Goal: Task Accomplishment & Management: Use online tool/utility

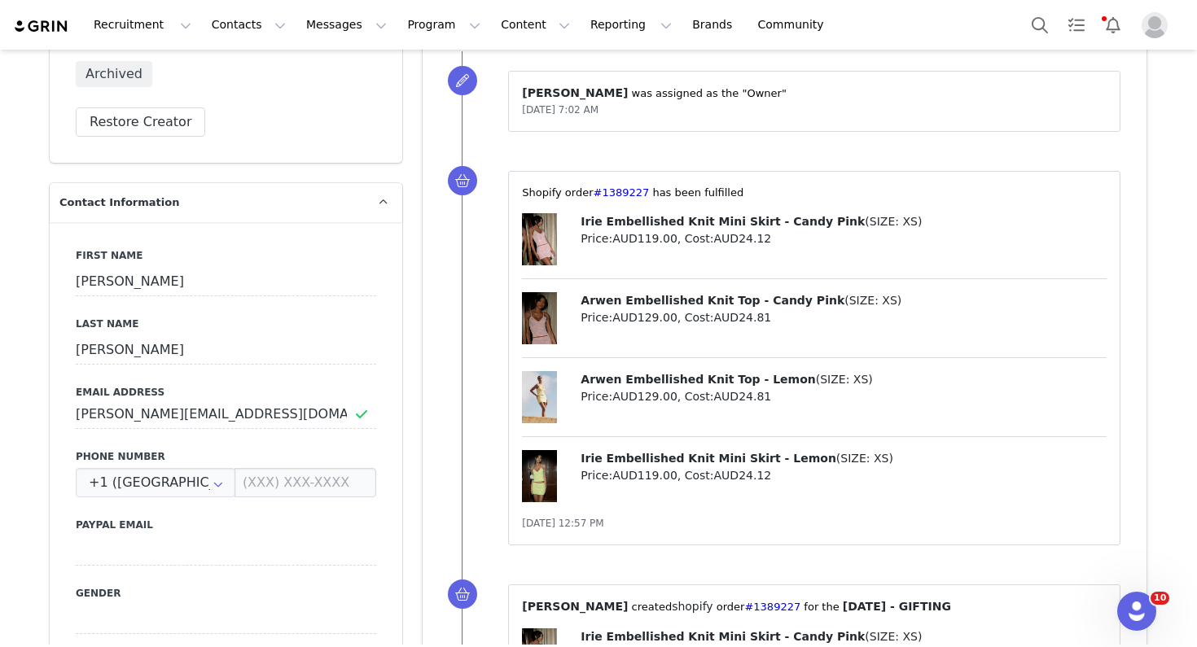
scroll to position [484, 0]
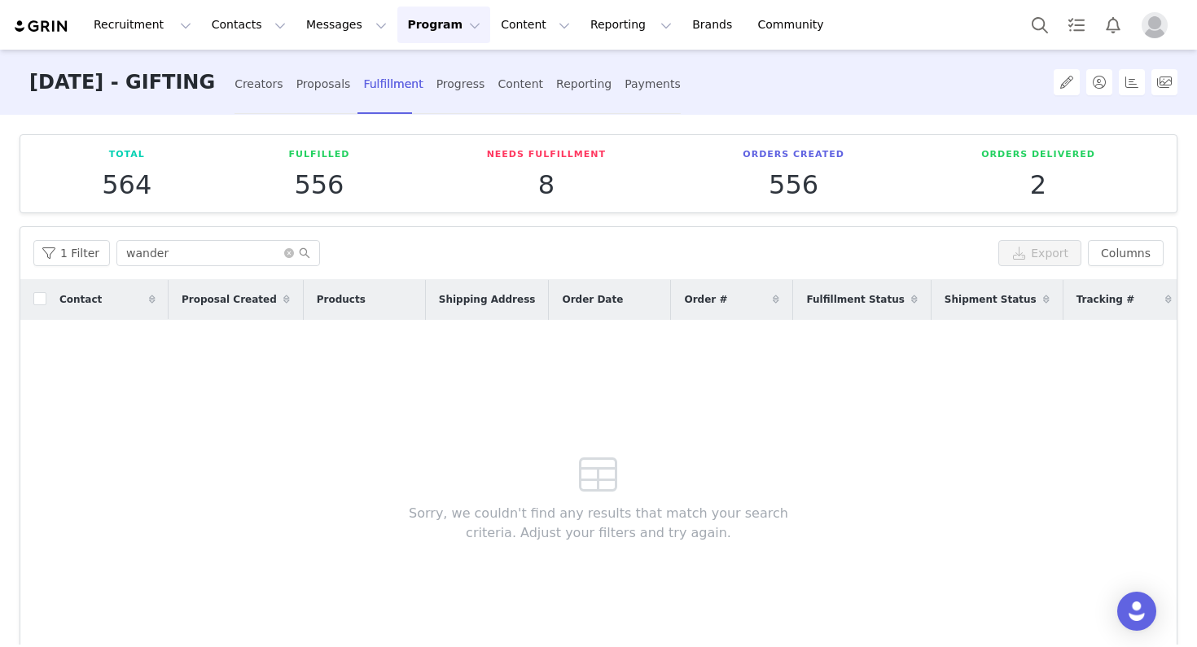
click at [429, 15] on button "Program Program" at bounding box center [443, 25] width 93 height 37
click at [421, 74] on p "Activations" at bounding box center [416, 72] width 63 height 17
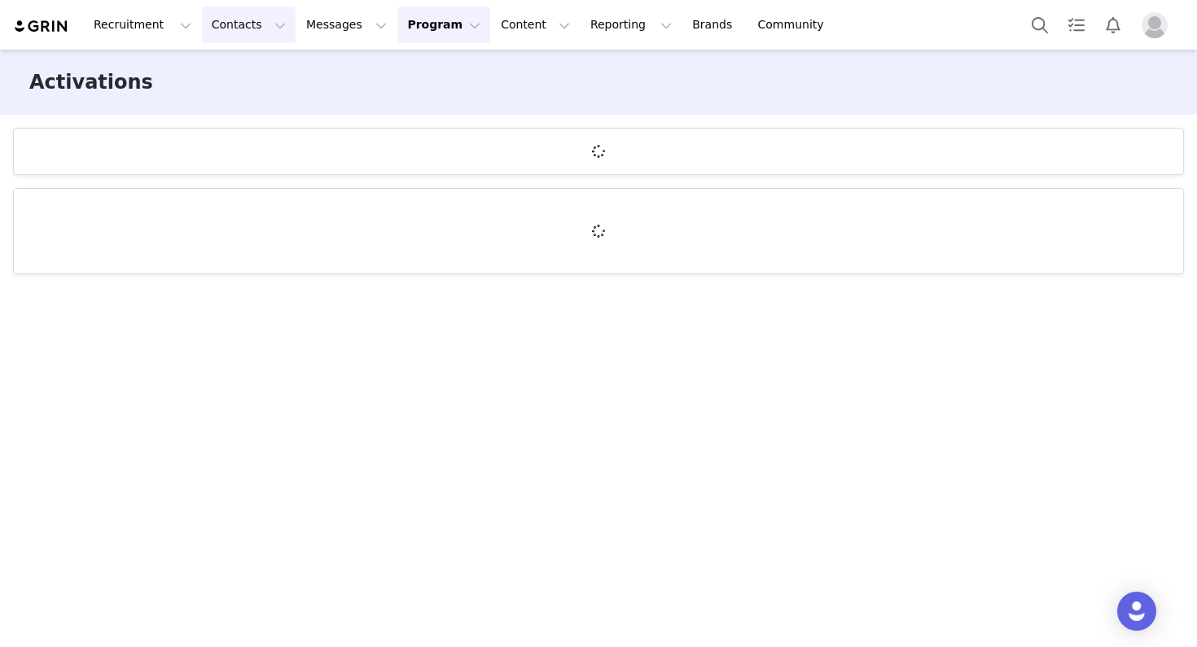
click at [239, 28] on button "Contacts Contacts" at bounding box center [249, 25] width 94 height 37
click at [256, 67] on div "Creators" at bounding box center [254, 72] width 109 height 17
click at [253, 30] on button "Contacts Contacts" at bounding box center [249, 25] width 94 height 37
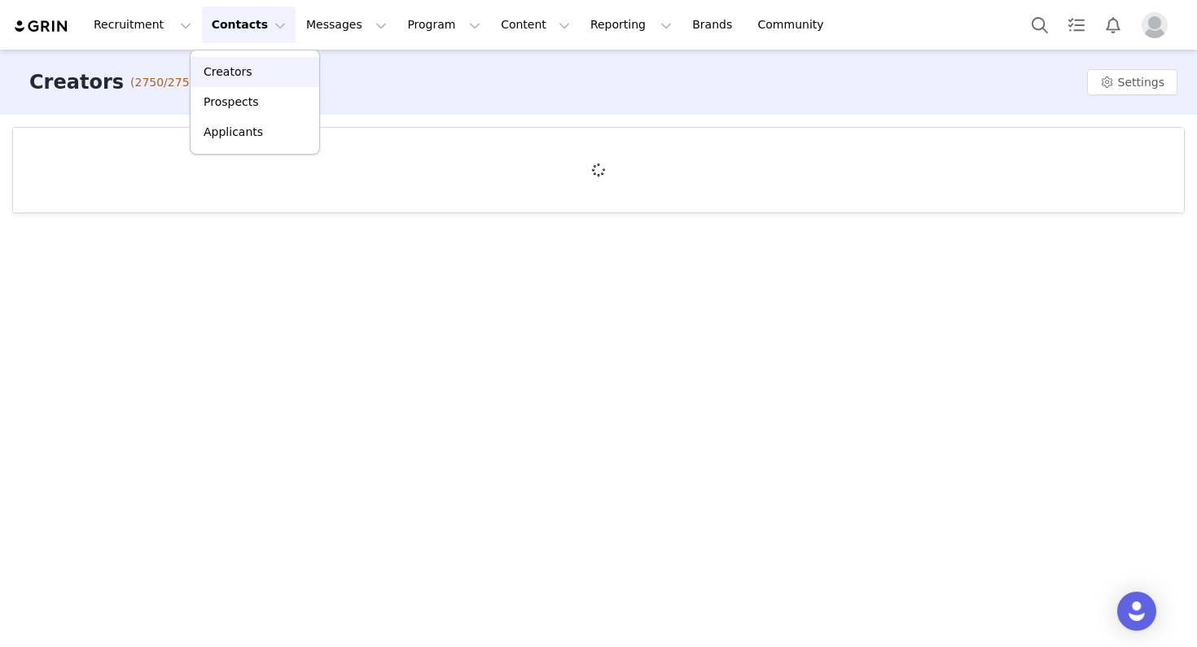
click at [265, 65] on div "Creators" at bounding box center [254, 72] width 109 height 17
click at [581, 29] on button "Reporting Reporting" at bounding box center [631, 25] width 101 height 37
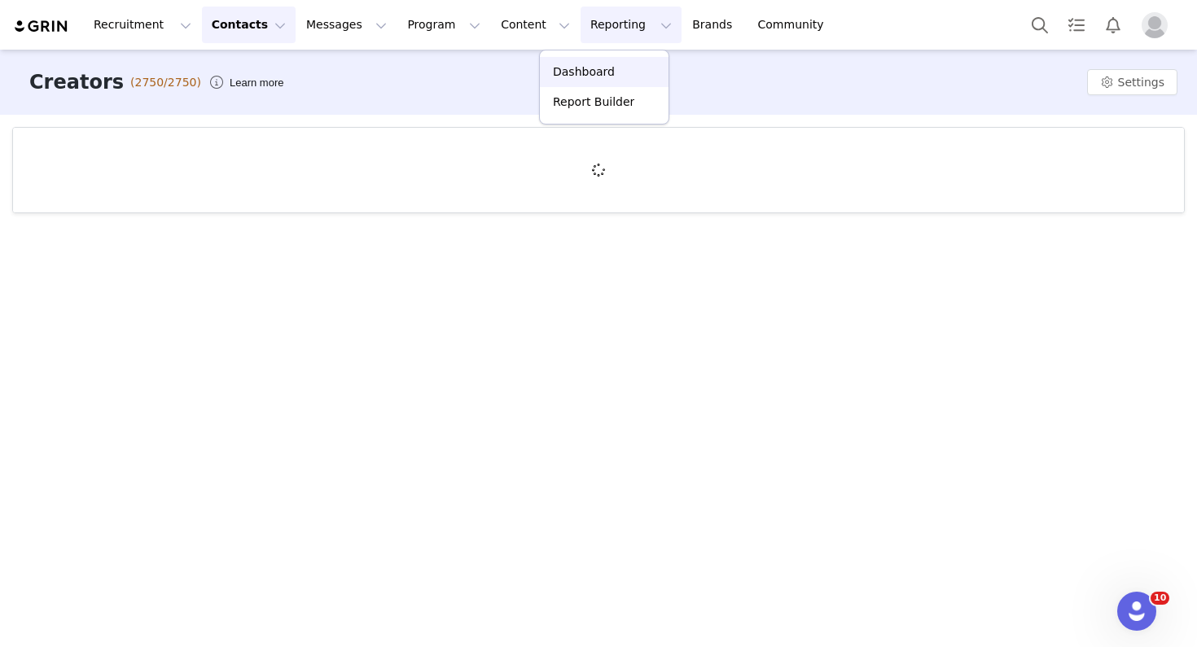
click at [572, 66] on p "Dashboard" at bounding box center [584, 72] width 62 height 17
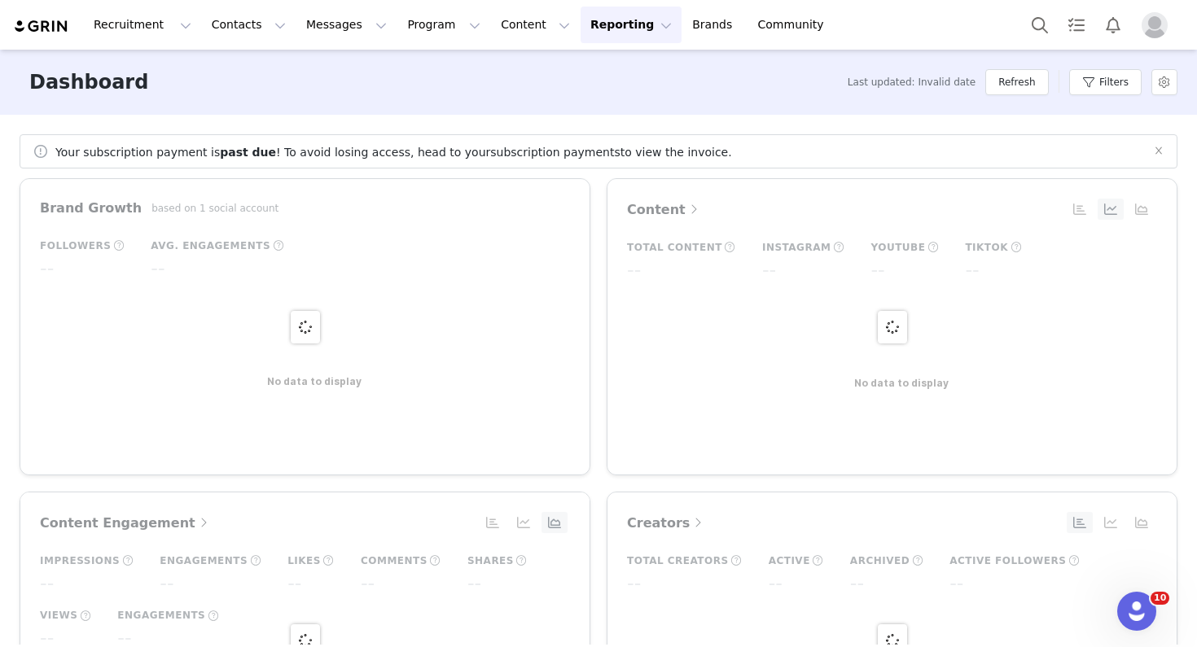
click at [586, 17] on button "Reporting Reporting" at bounding box center [631, 25] width 101 height 37
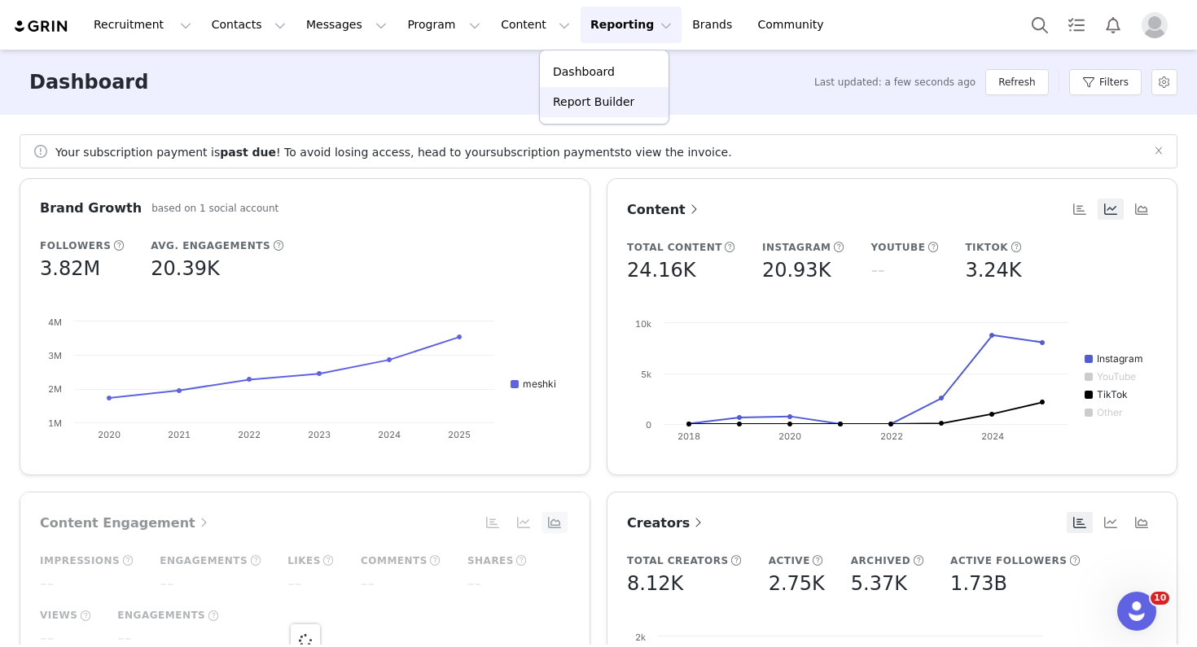
click at [595, 94] on p "Report Builder" at bounding box center [593, 102] width 81 height 17
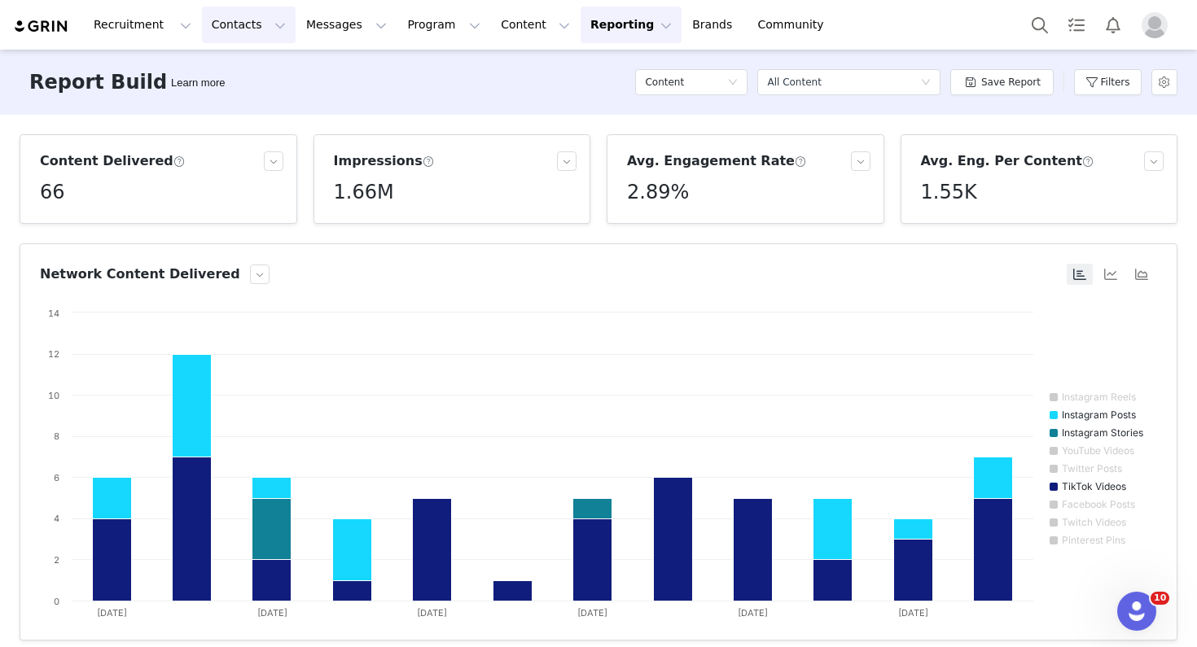
click at [226, 38] on button "Contacts Contacts" at bounding box center [249, 25] width 94 height 37
click at [234, 62] on link "Creators" at bounding box center [255, 72] width 129 height 30
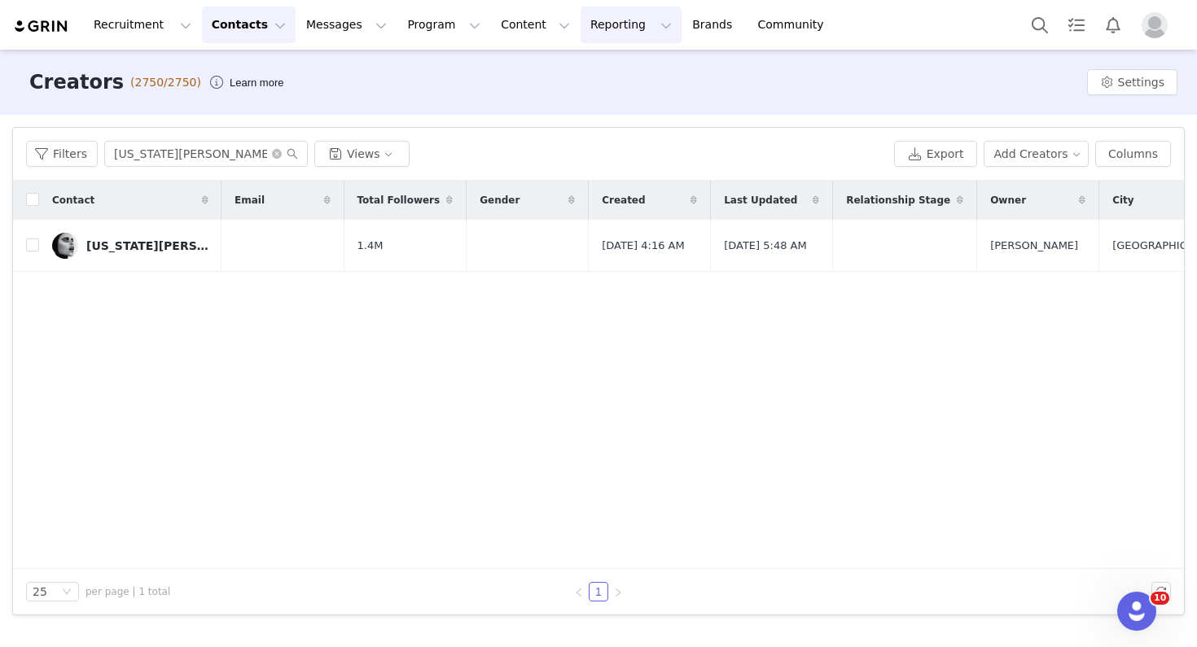
click at [595, 23] on button "Reporting Reporting" at bounding box center [631, 25] width 101 height 37
click at [593, 102] on p "Report Builder" at bounding box center [593, 102] width 81 height 17
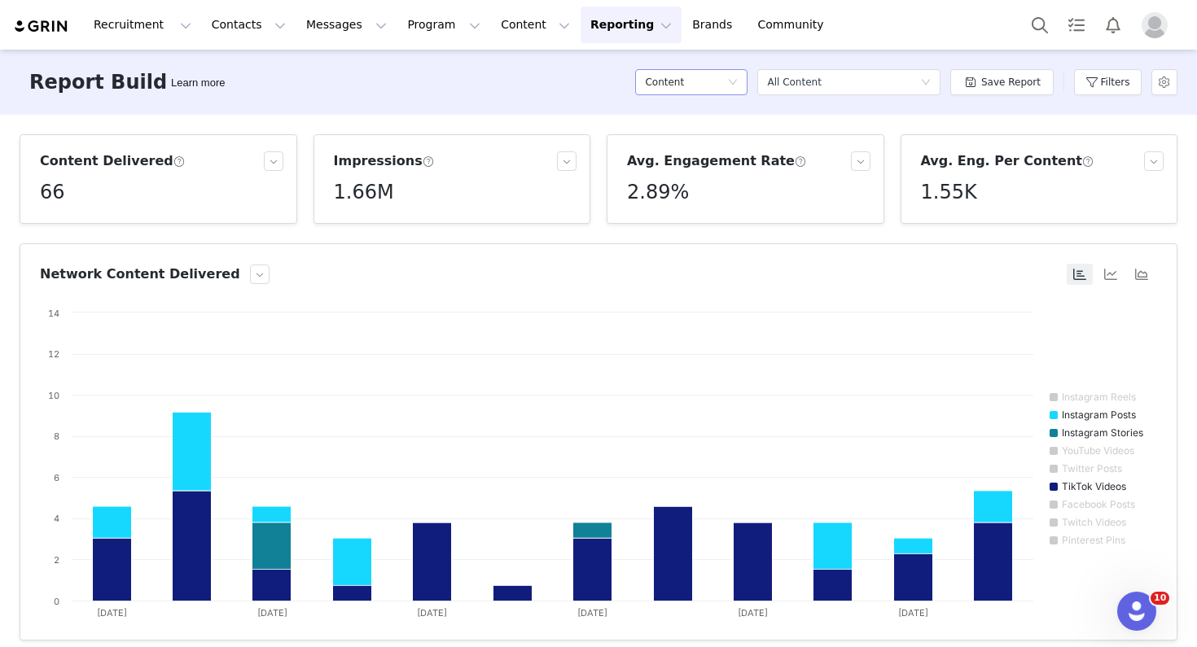
click at [738, 81] on icon "icon: down" at bounding box center [733, 82] width 10 height 10
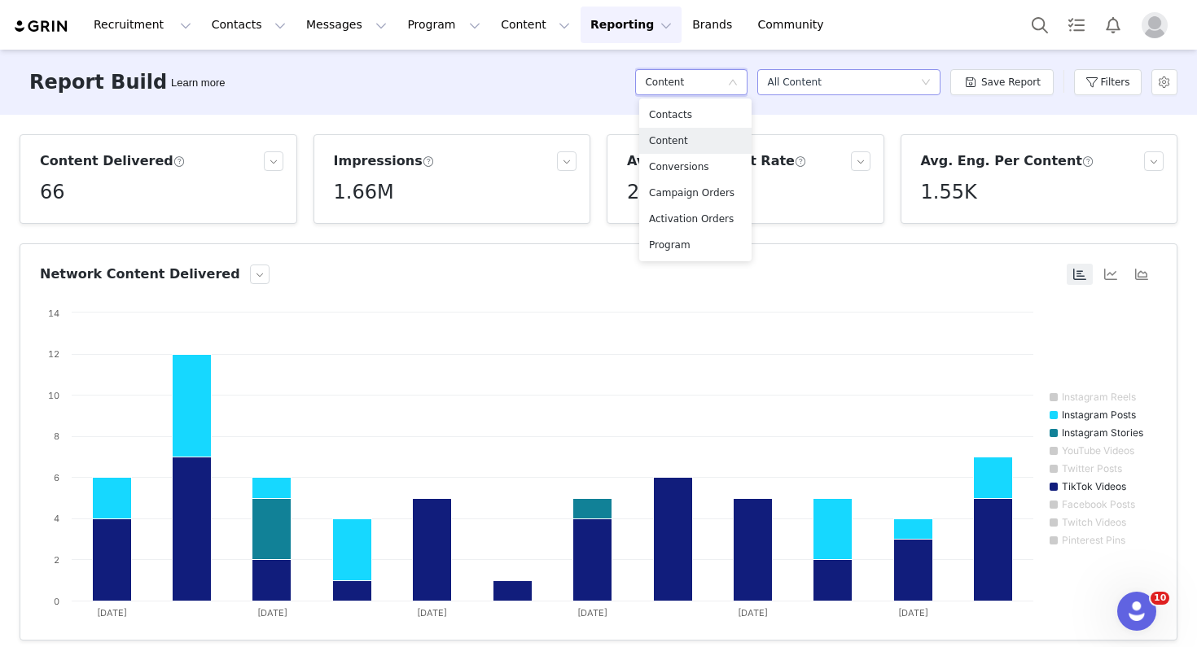
click at [800, 83] on div "All Content" at bounding box center [794, 82] width 54 height 24
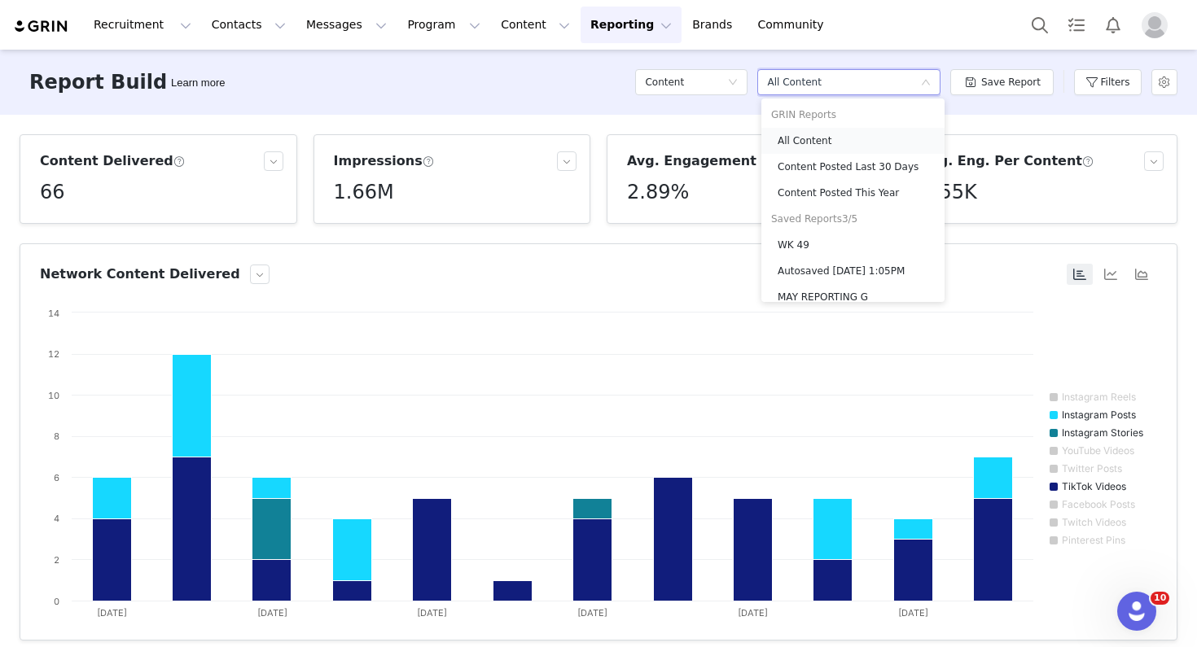
click at [799, 141] on h5 "All Content" at bounding box center [856, 141] width 157 height 18
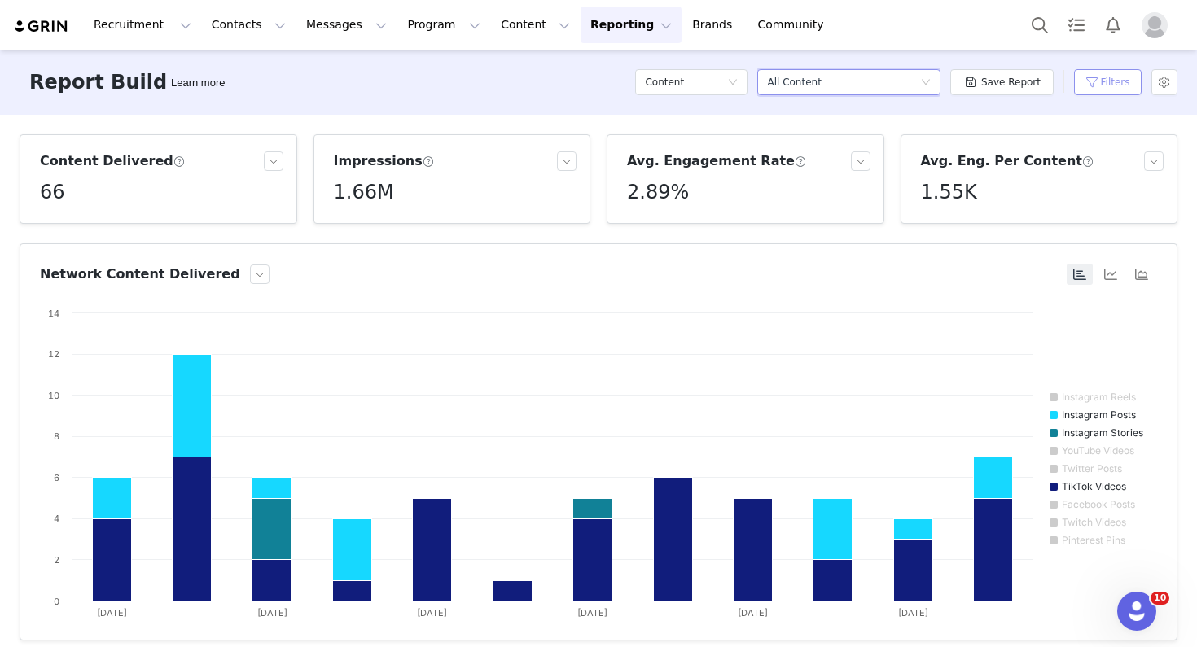
click at [1093, 88] on button "Filters" at bounding box center [1108, 82] width 68 height 26
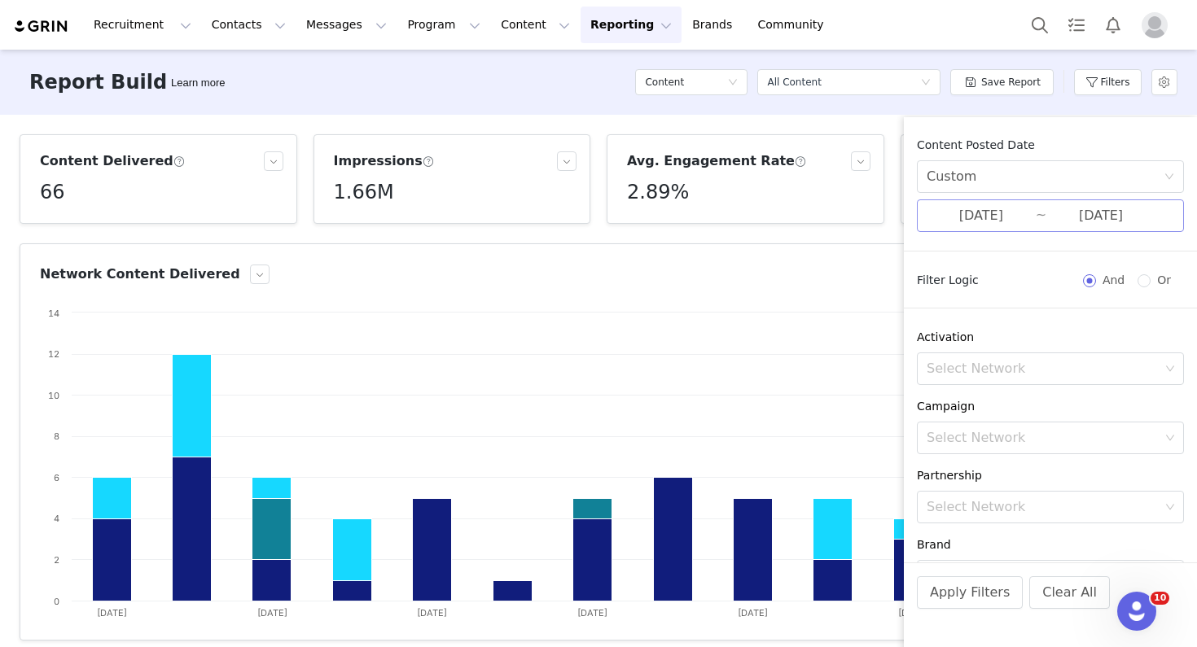
click at [1013, 214] on input "07/27/2025" at bounding box center [981, 215] width 109 height 21
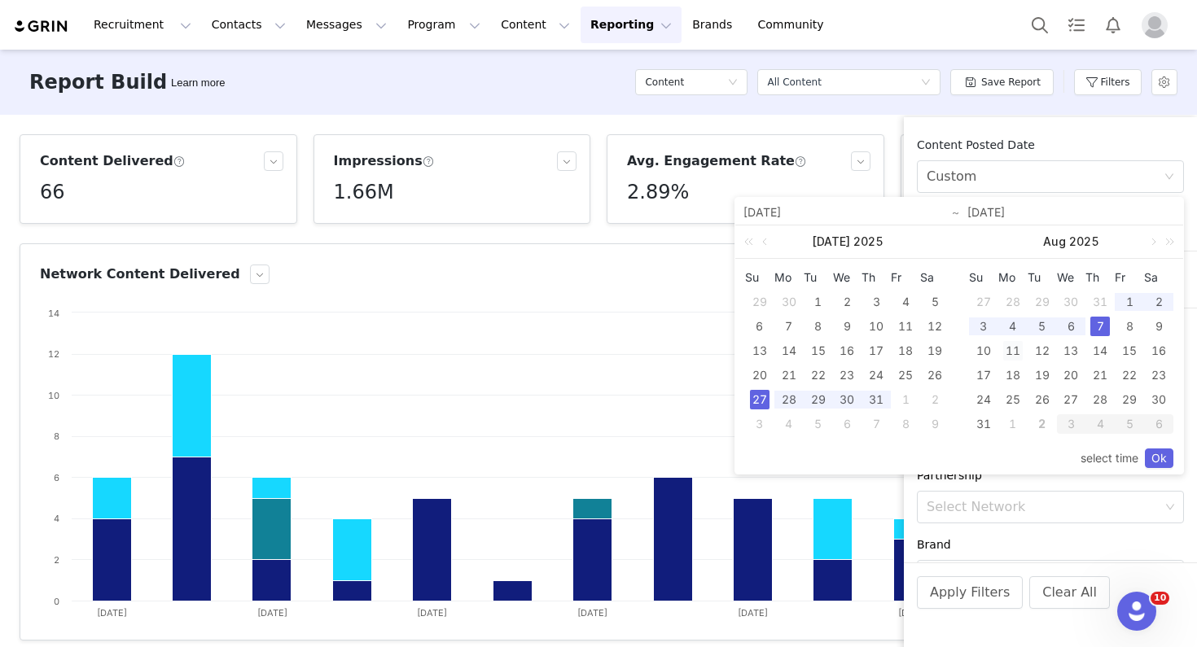
click at [1011, 349] on div "11" at bounding box center [1013, 351] width 20 height 20
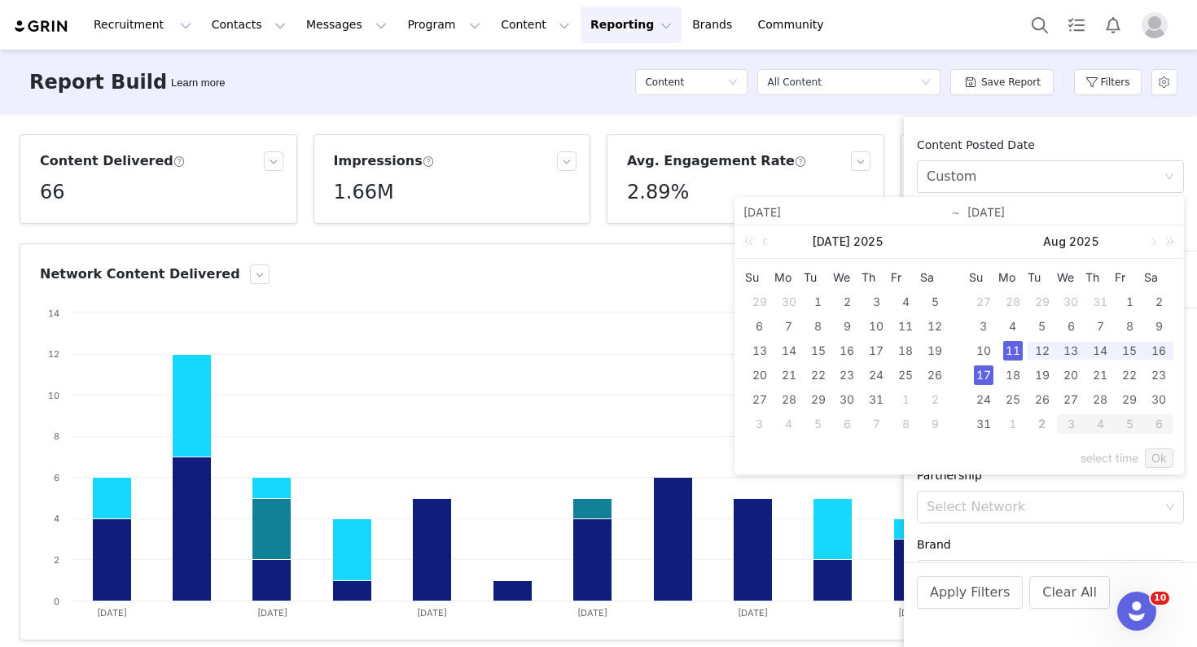
click at [988, 369] on div "17" at bounding box center [984, 376] width 20 height 20
type input "08/11/2025"
type input "08/17/2025"
type input "08/11/2025"
type input "08/17/2025"
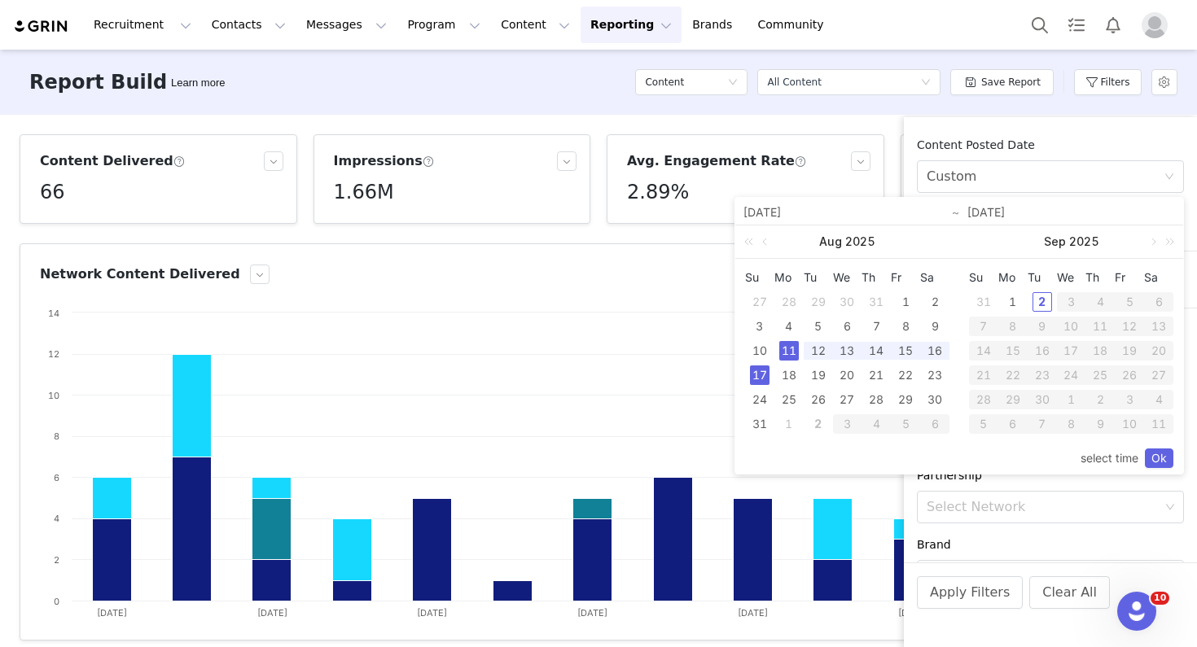
click at [782, 350] on div "11" at bounding box center [789, 351] width 20 height 20
click at [760, 371] on div "17" at bounding box center [760, 376] width 20 height 20
click at [1153, 457] on link "Ok" at bounding box center [1159, 459] width 28 height 20
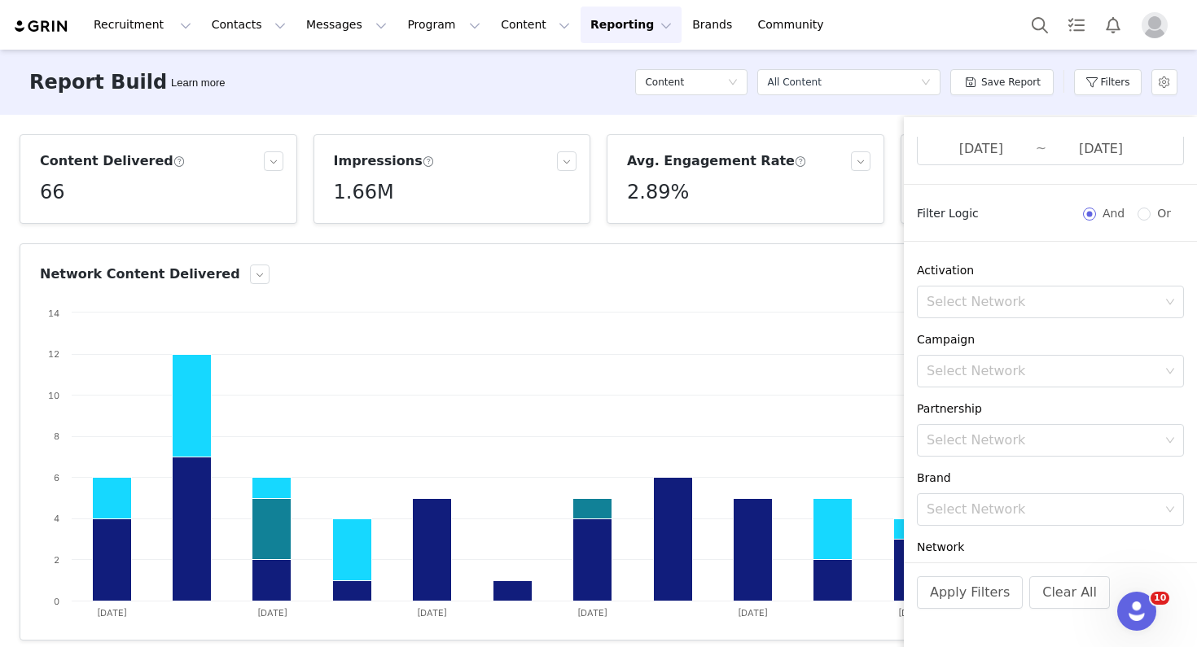
scroll to position [234, 0]
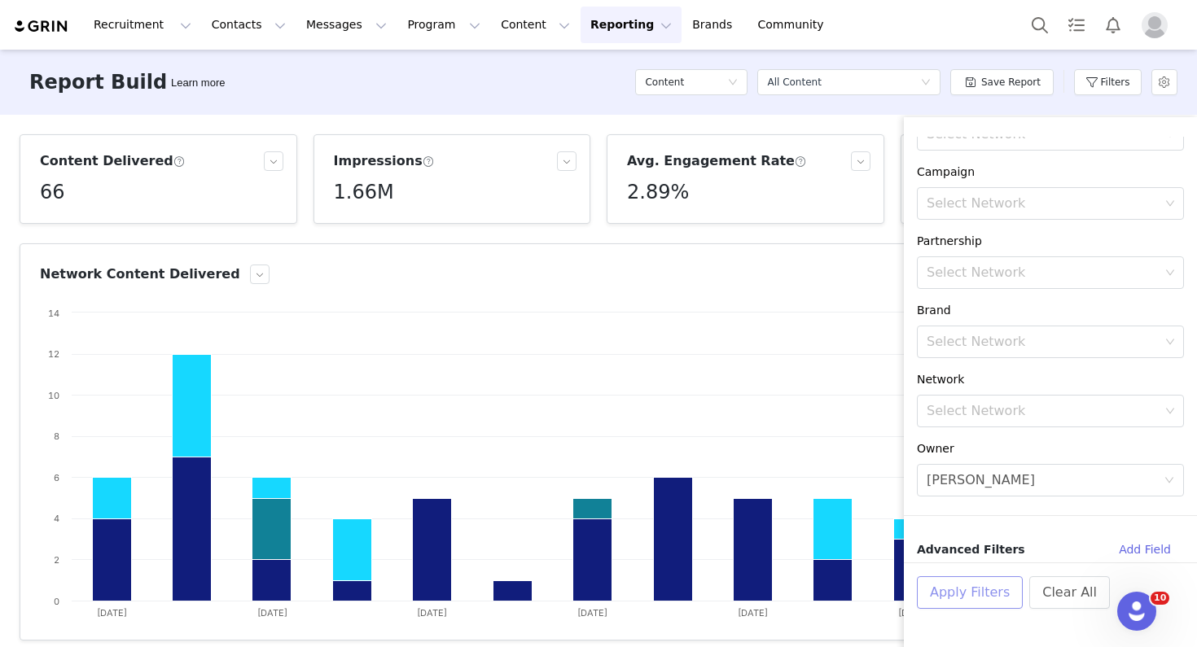
click at [976, 581] on button "Apply Filters" at bounding box center [970, 592] width 106 height 33
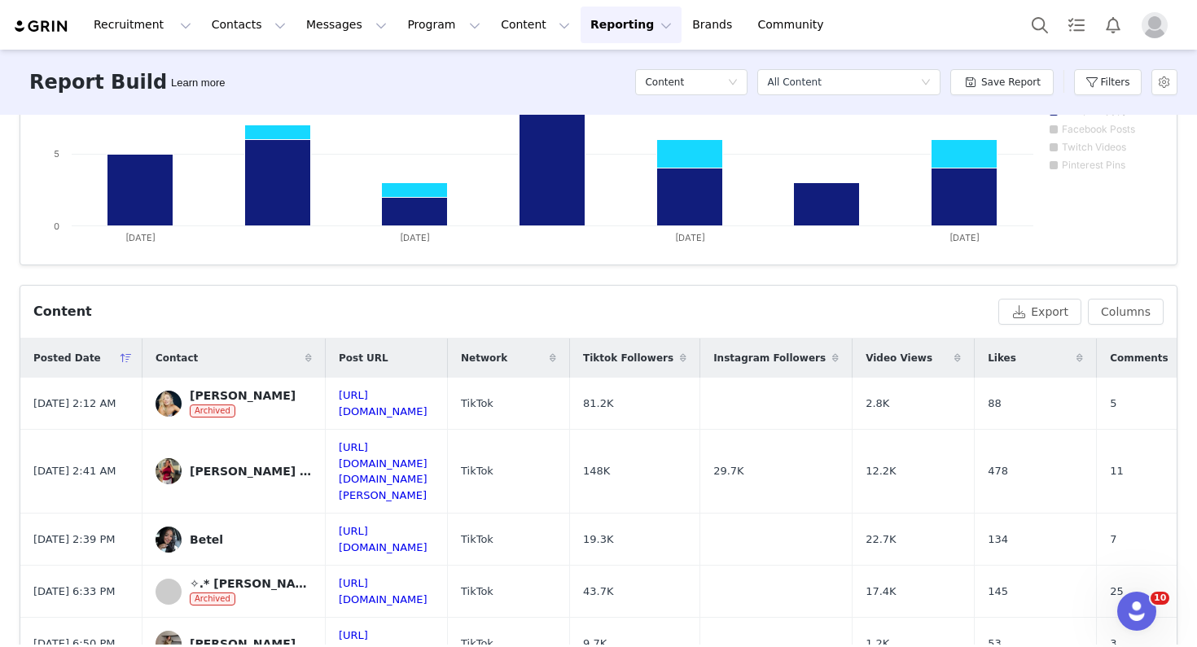
scroll to position [392, 0]
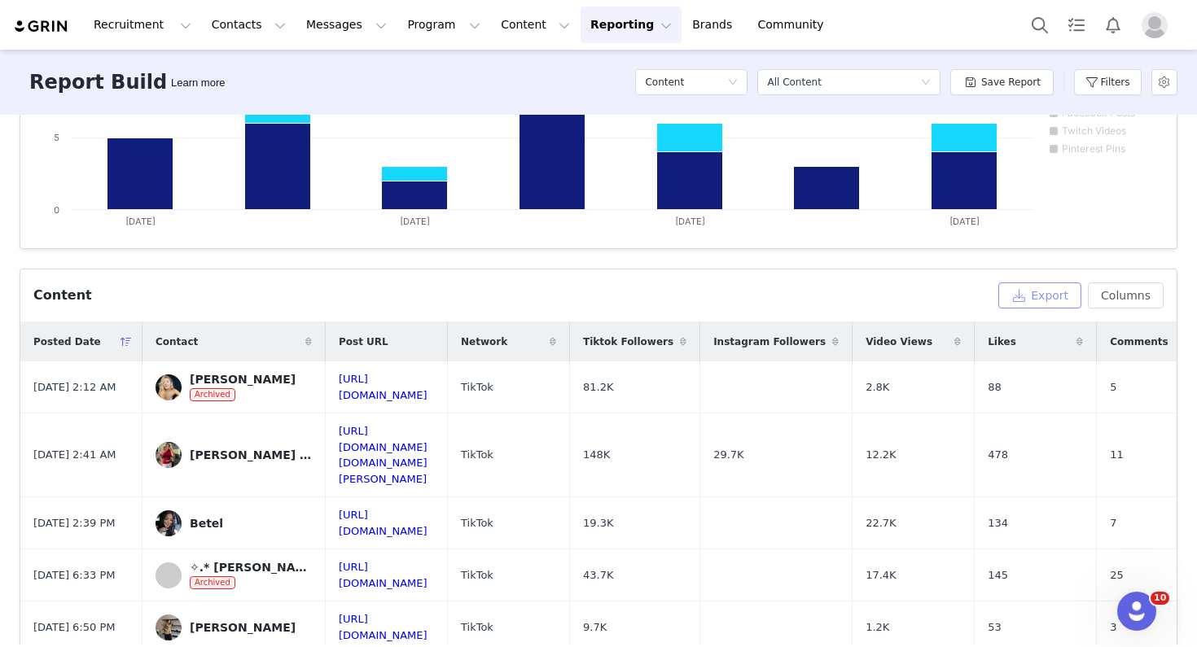
click at [1023, 300] on button "Export" at bounding box center [1039, 296] width 83 height 26
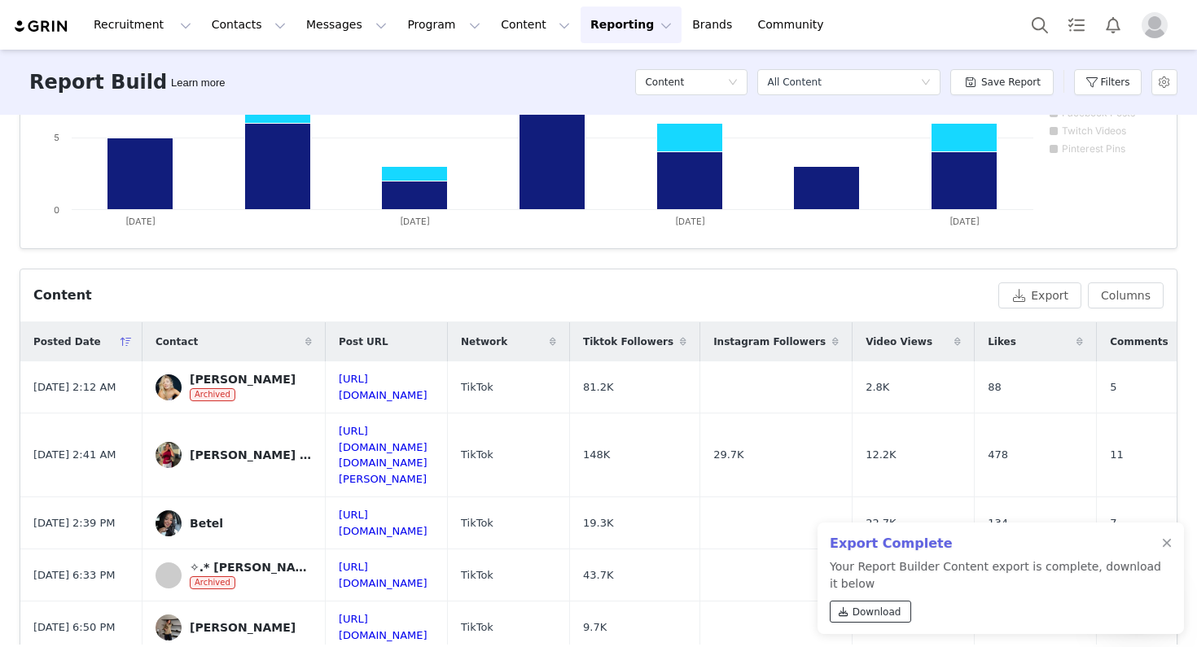
click at [874, 609] on span "Download" at bounding box center [876, 612] width 49 height 15
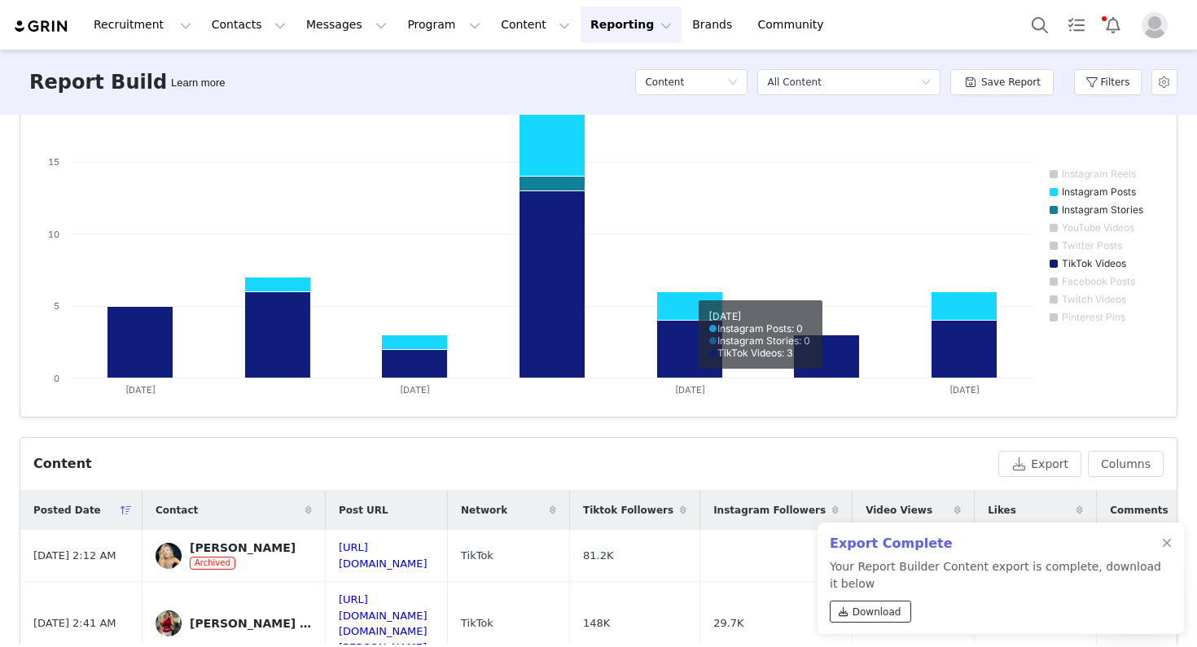
scroll to position [0, 0]
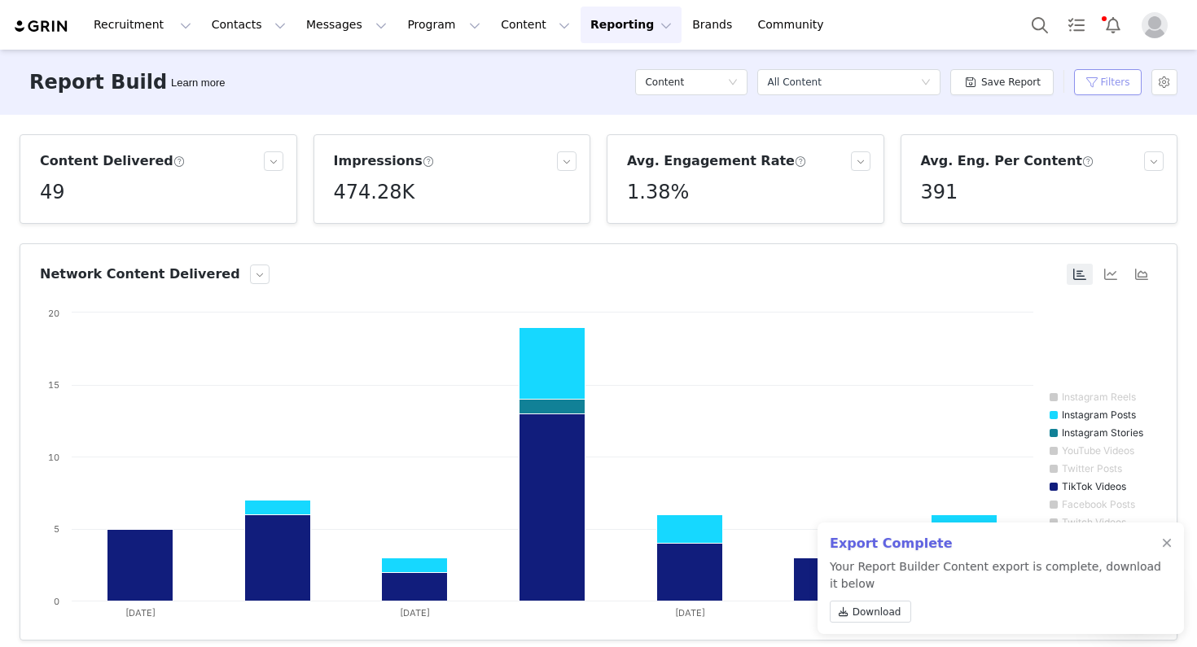
click at [1090, 77] on button "Filters" at bounding box center [1108, 82] width 68 height 26
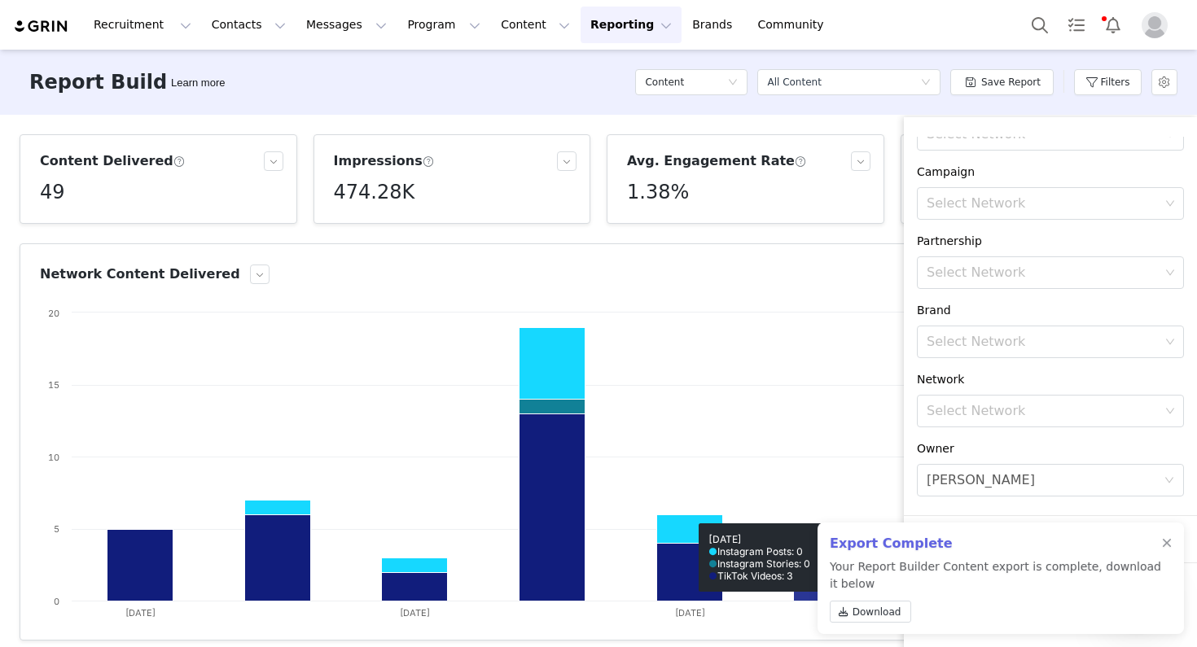
click at [831, 342] on rect at bounding box center [598, 468] width 1117 height 326
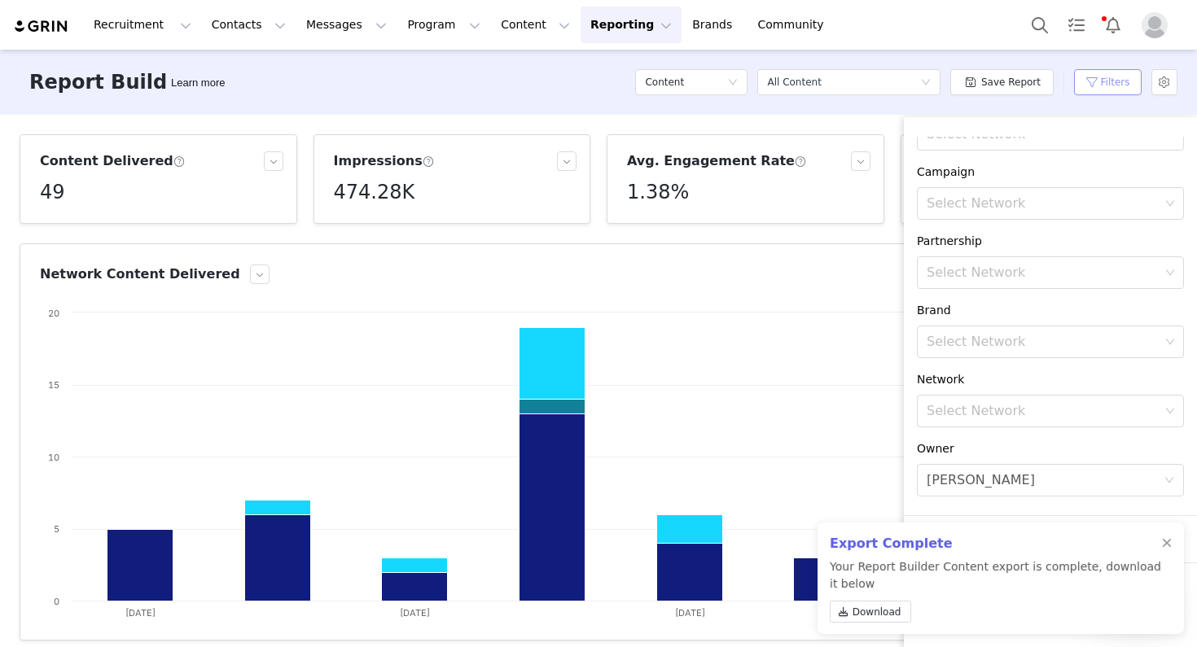
click at [1105, 80] on button "Filters" at bounding box center [1108, 82] width 68 height 26
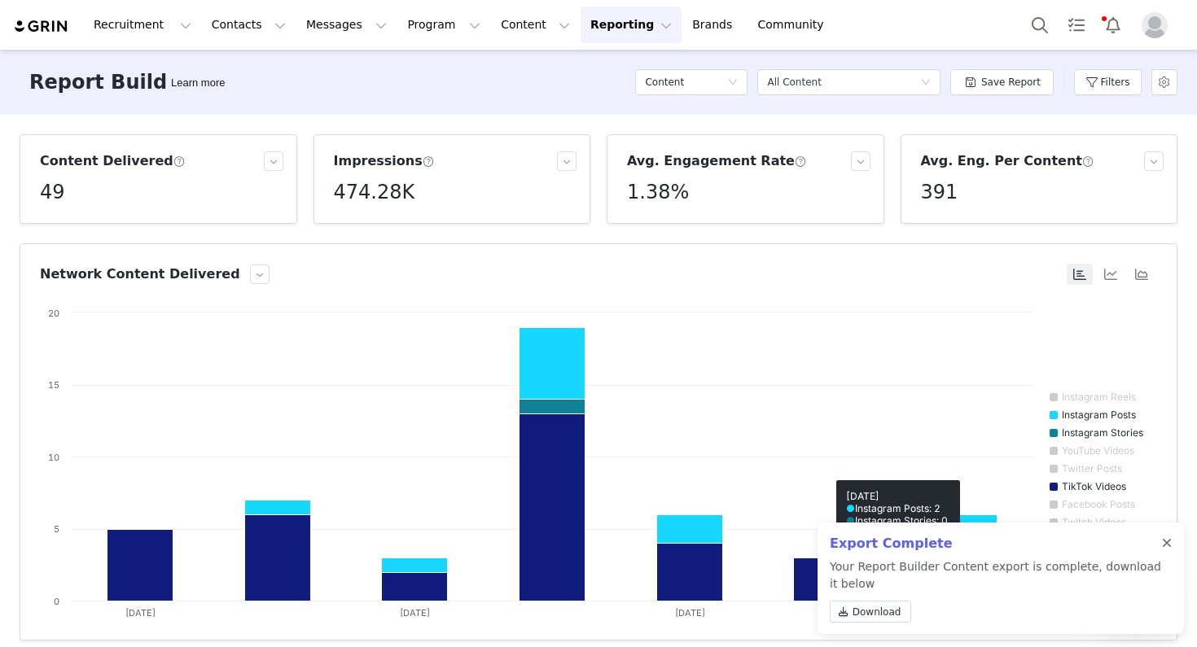
click at [1166, 545] on div at bounding box center [1167, 543] width 10 height 13
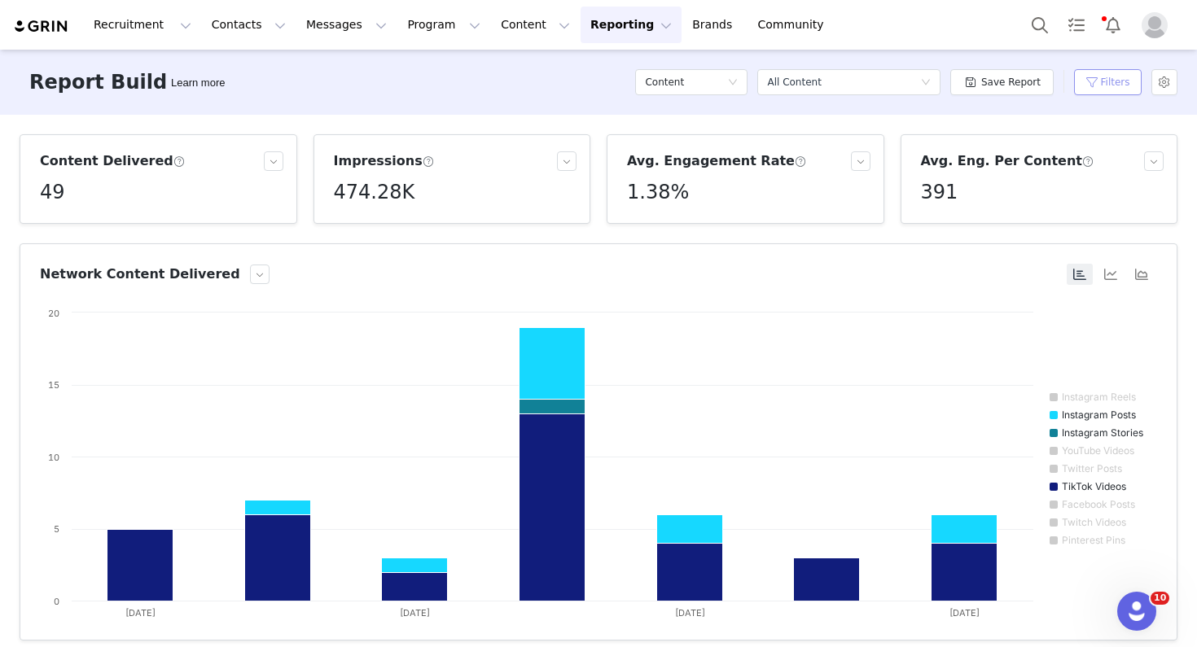
click at [1084, 85] on button "Filters" at bounding box center [1108, 82] width 68 height 26
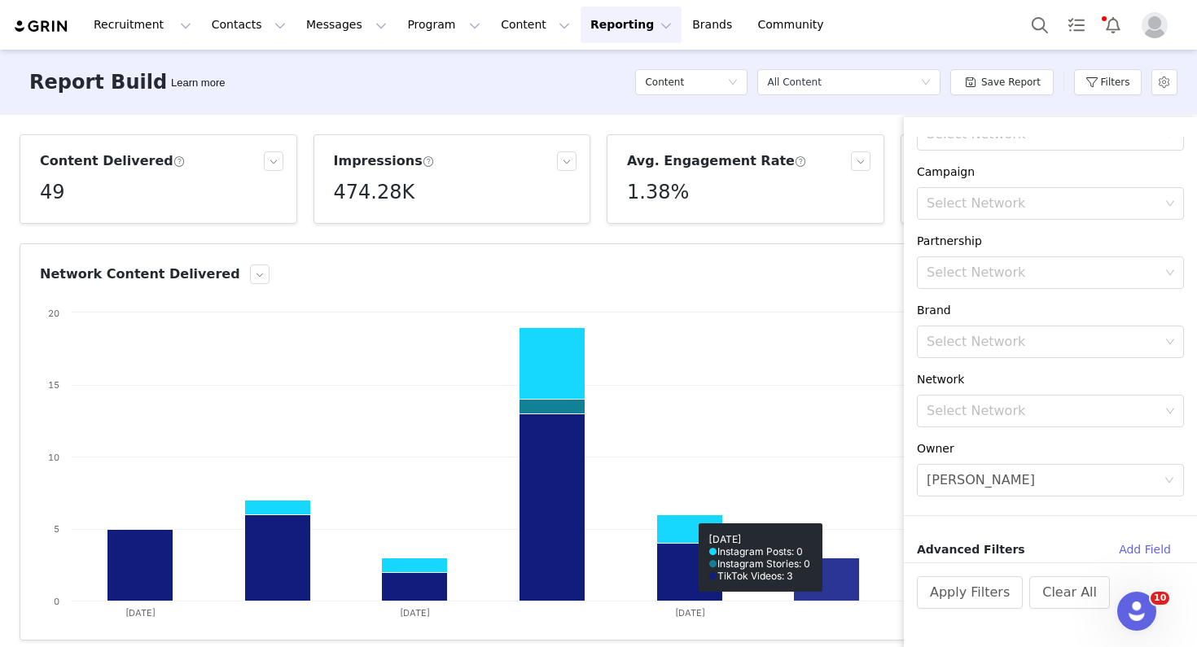
click at [785, 370] on rect at bounding box center [598, 468] width 1117 height 326
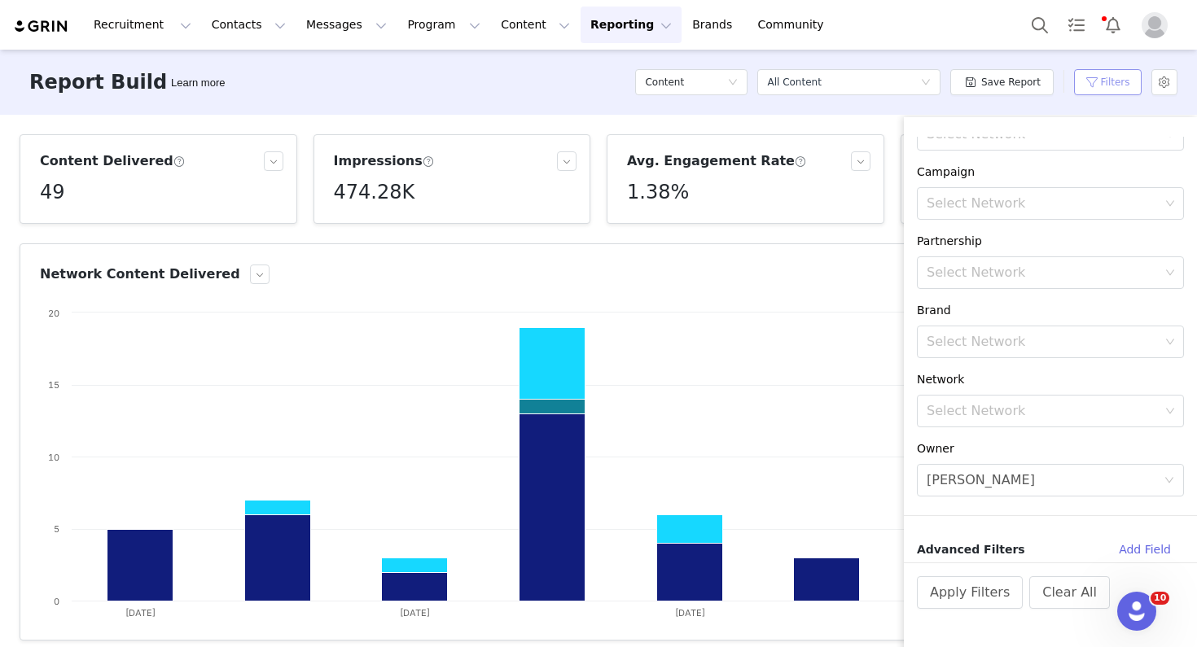
click at [1132, 81] on button "Filters" at bounding box center [1108, 82] width 68 height 26
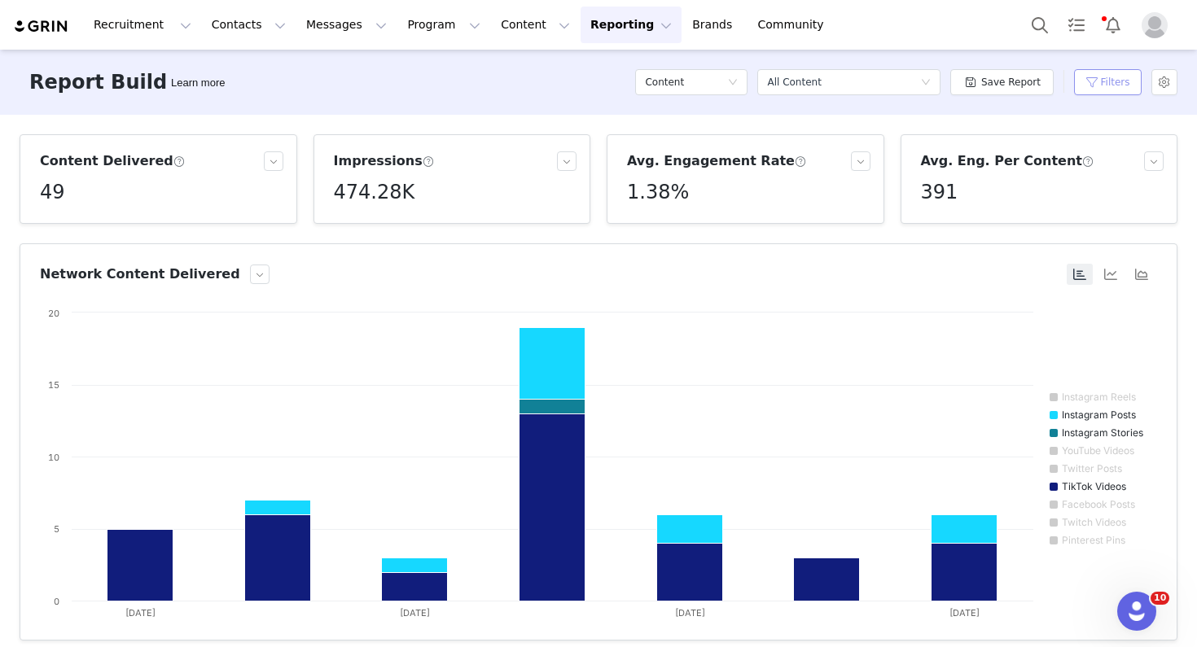
click at [1132, 81] on button "Filters" at bounding box center [1108, 82] width 68 height 26
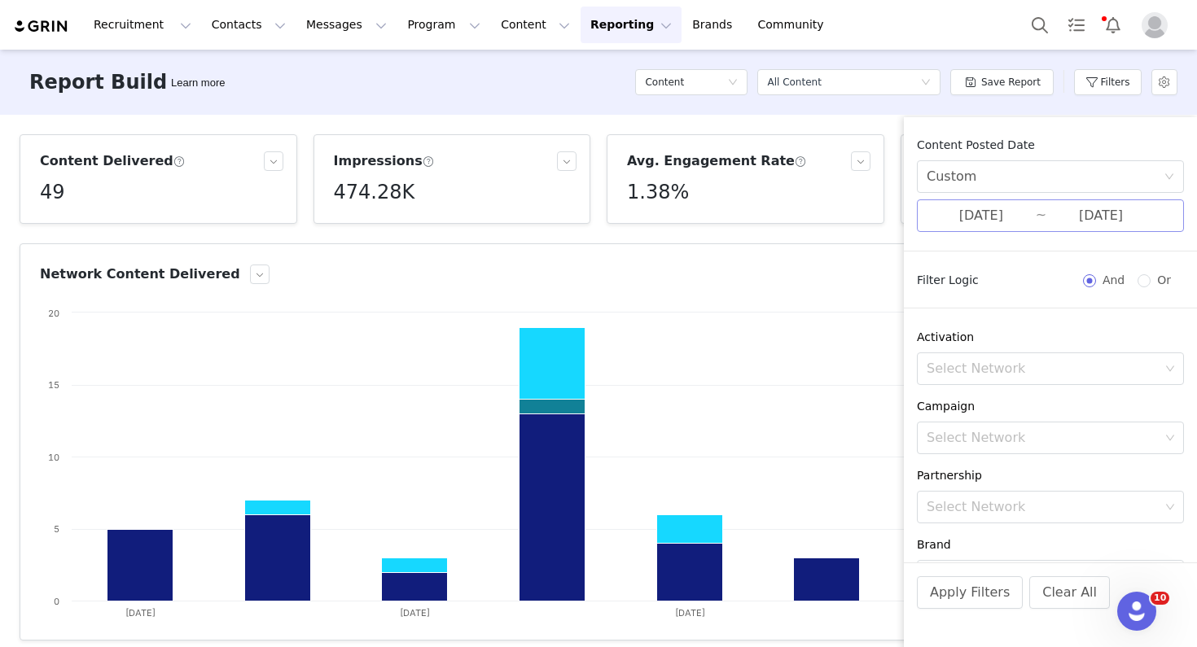
click at [1025, 221] on input "08/11/2025" at bounding box center [981, 215] width 109 height 21
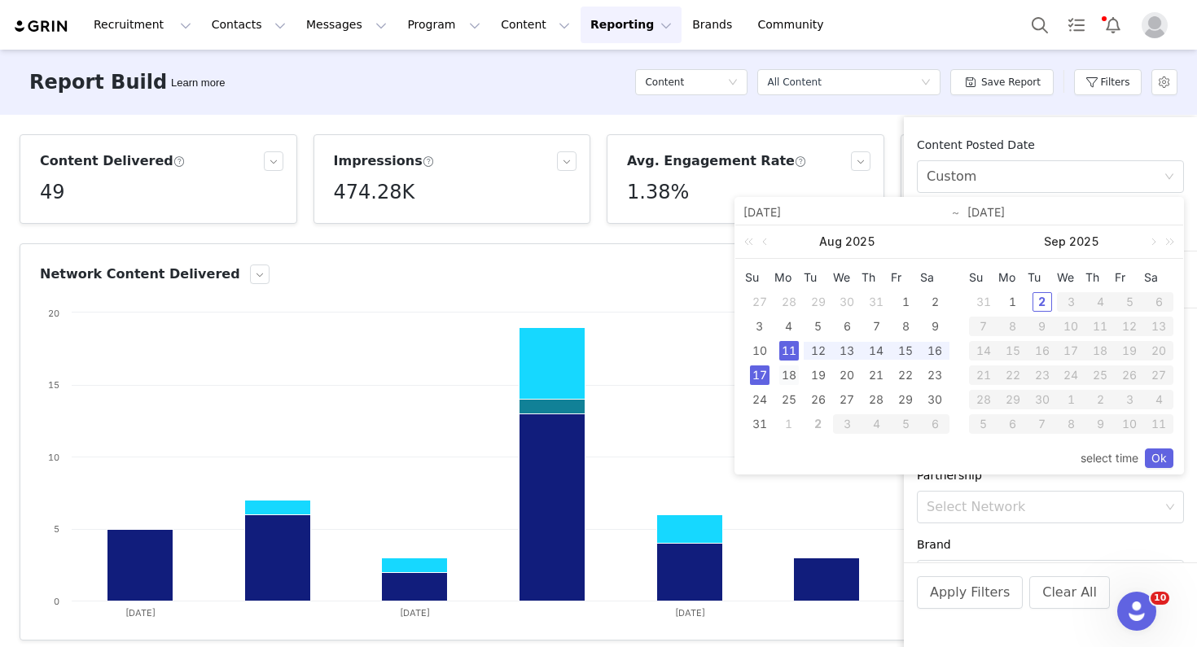
click at [787, 373] on div "18" at bounding box center [789, 376] width 20 height 20
click at [764, 397] on div "24" at bounding box center [760, 400] width 20 height 20
type input "08/18/2025"
type input "08/24/2025"
type input "08/18/2025"
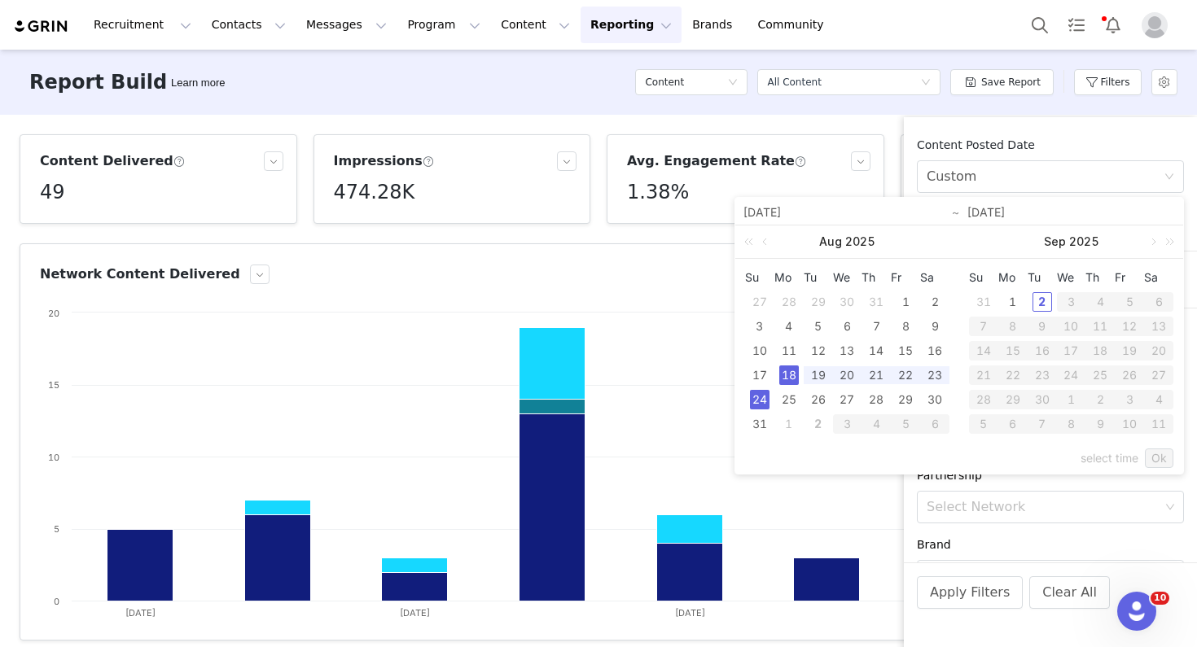
type input "08/24/2025"
click at [1151, 454] on link "Ok" at bounding box center [1159, 459] width 28 height 20
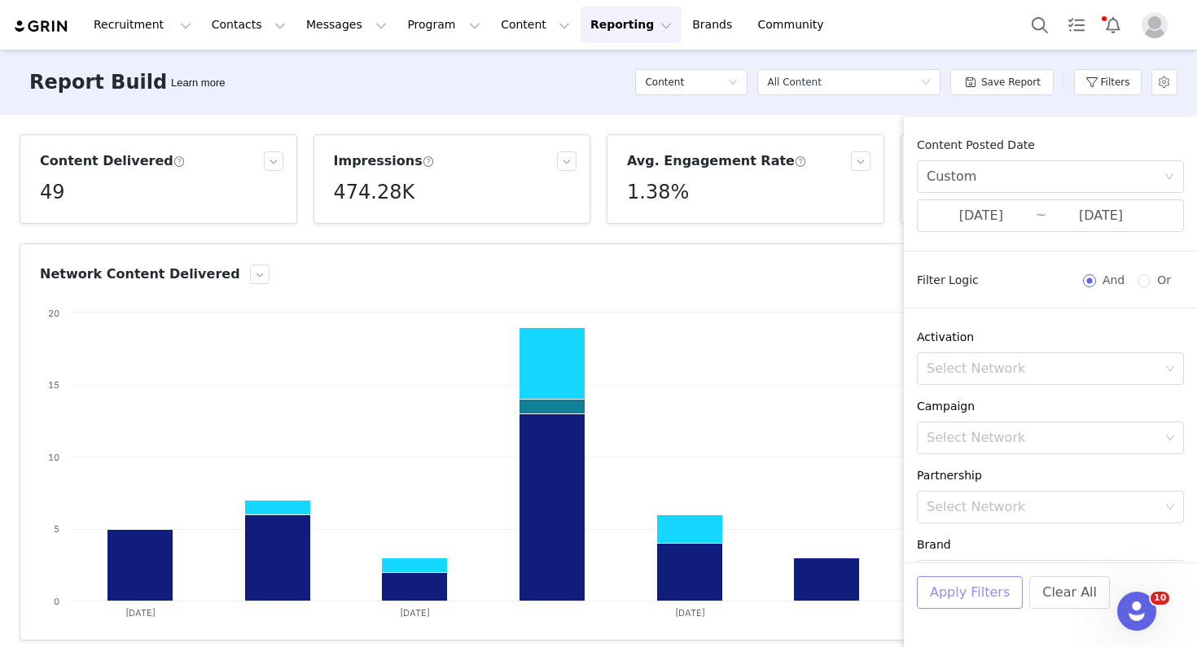
click at [978, 594] on button "Apply Filters" at bounding box center [970, 592] width 106 height 33
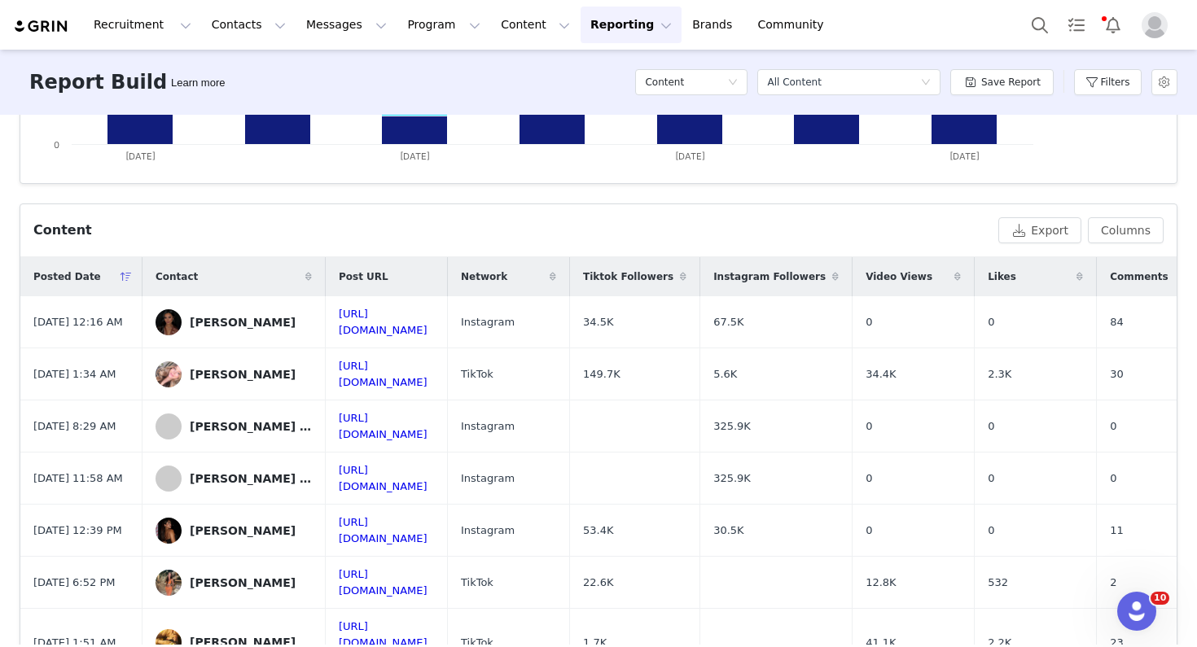
scroll to position [376, 0]
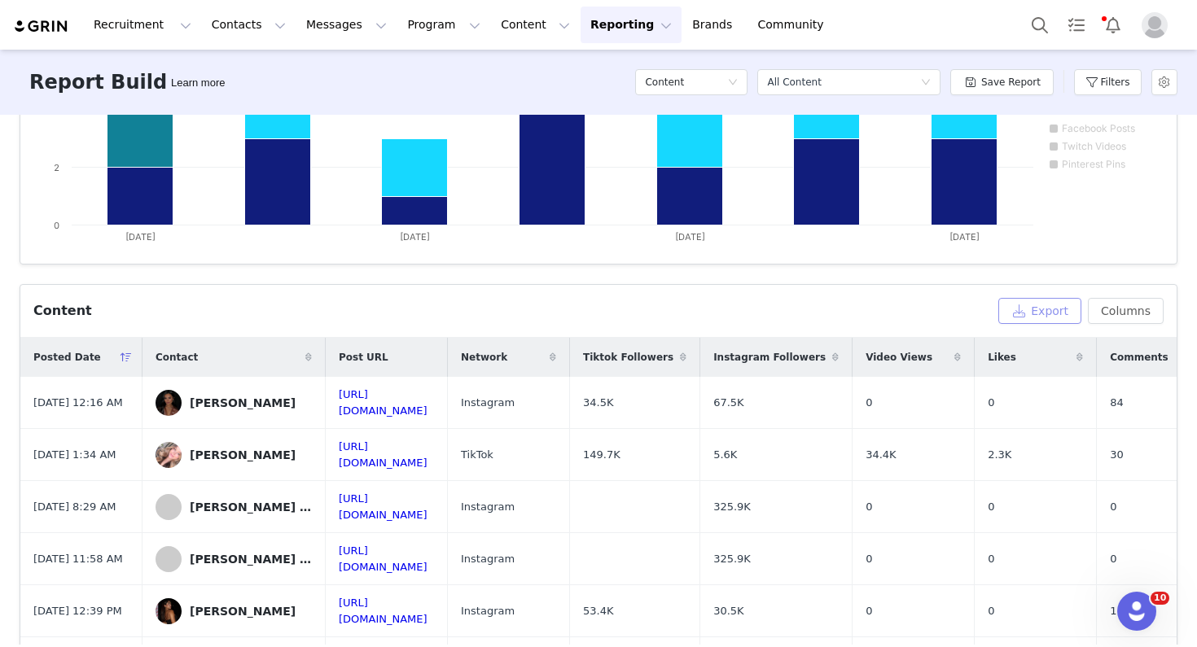
click at [1036, 313] on button "Export" at bounding box center [1039, 311] width 83 height 26
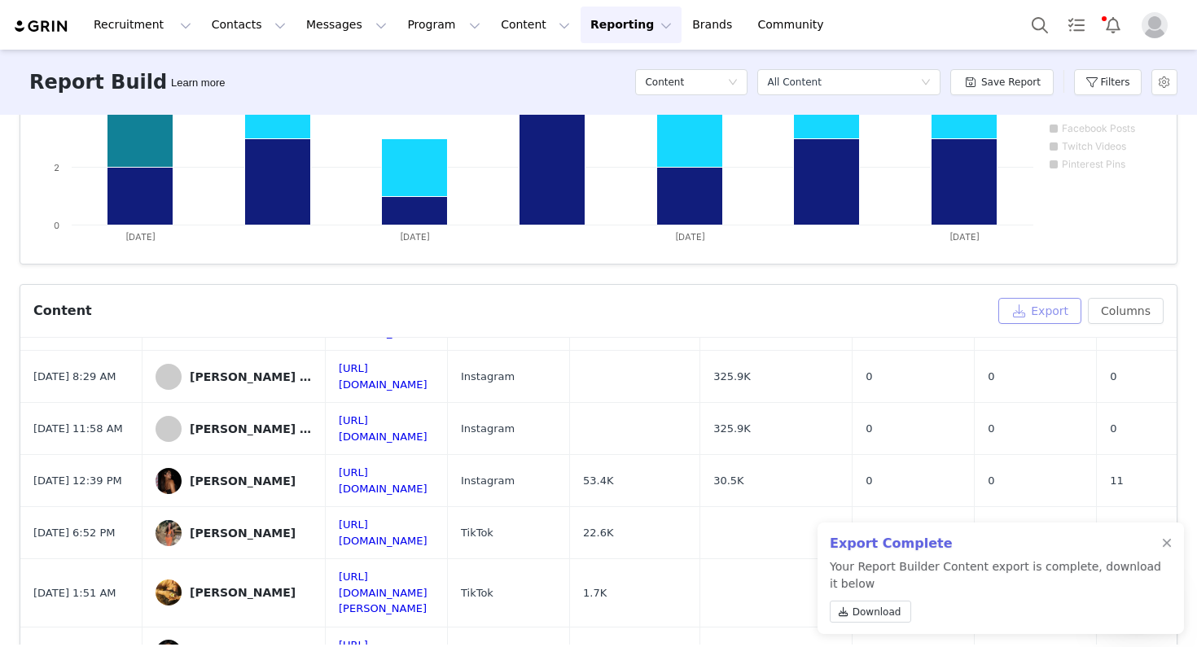
scroll to position [305, 0]
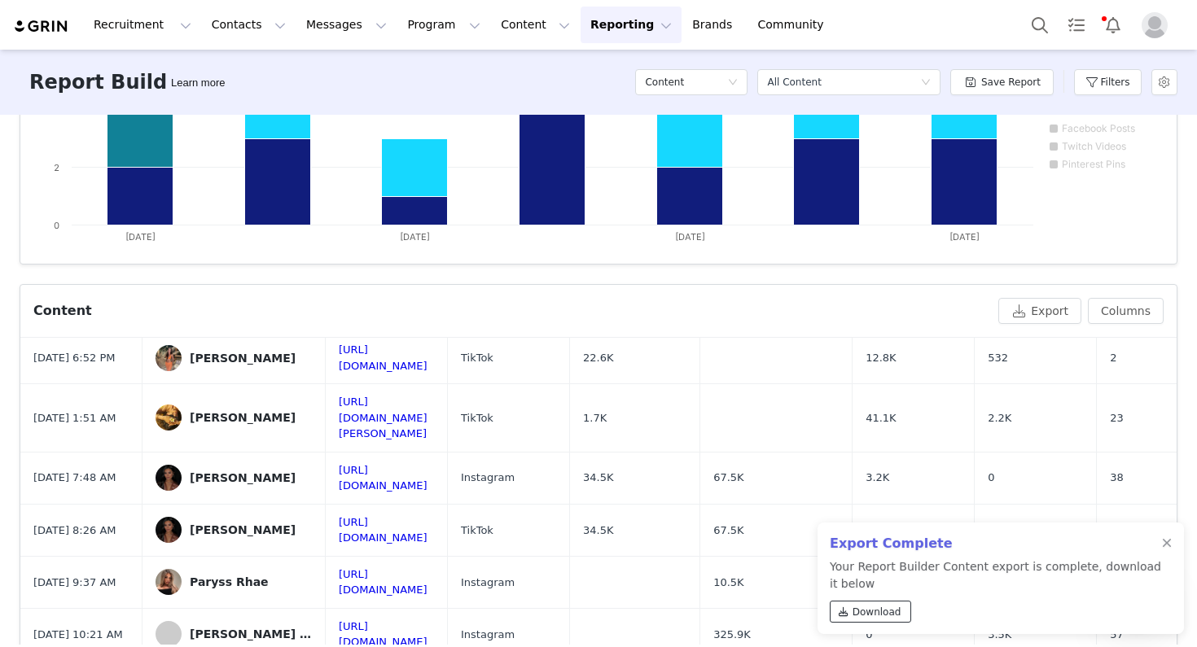
click at [861, 619] on span "Download" at bounding box center [876, 612] width 49 height 15
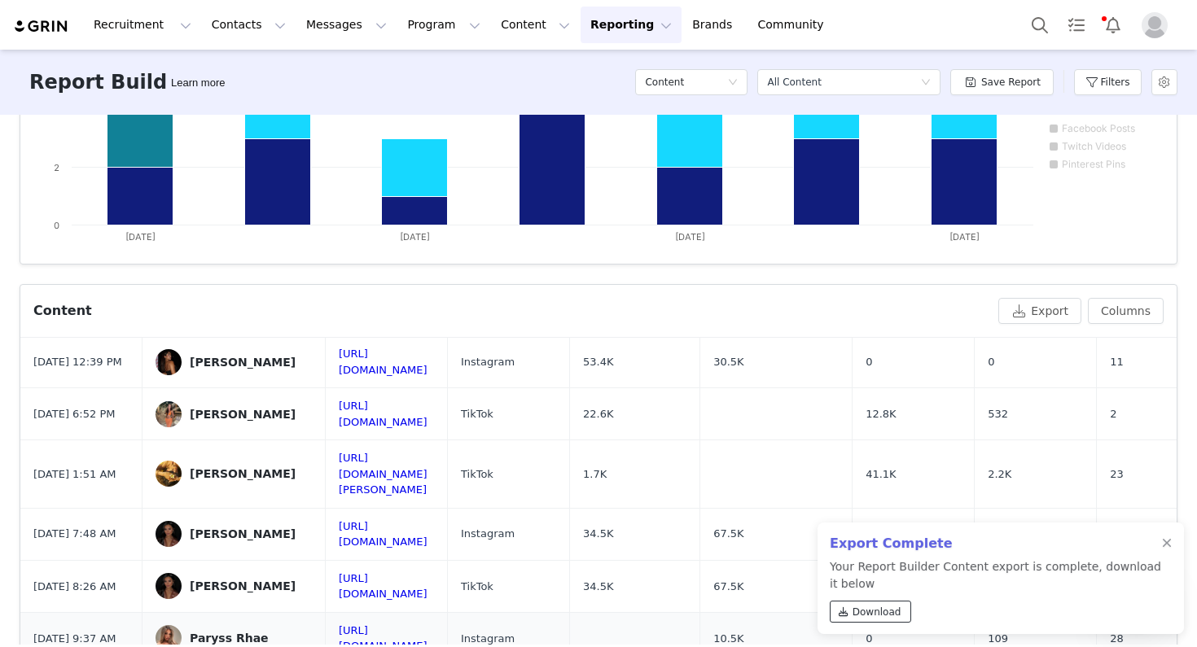
scroll to position [248, 0]
